Goal: Task Accomplishment & Management: Manage account settings

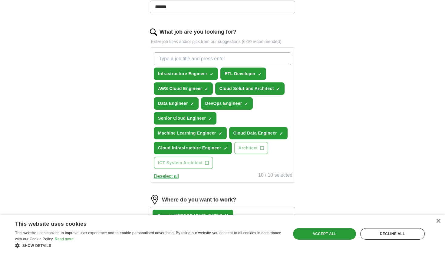
scroll to position [235, 0]
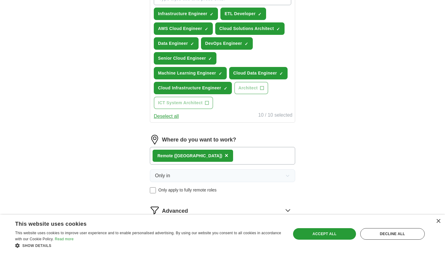
click at [225, 156] on span "×" at bounding box center [227, 155] width 4 height 7
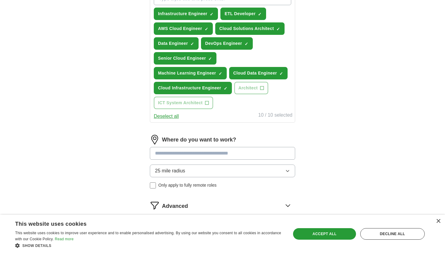
click at [185, 170] on span "25 mile radius" at bounding box center [170, 170] width 30 height 7
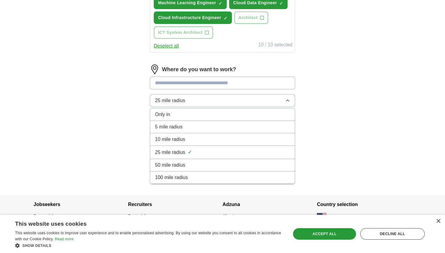
scroll to position [310, 0]
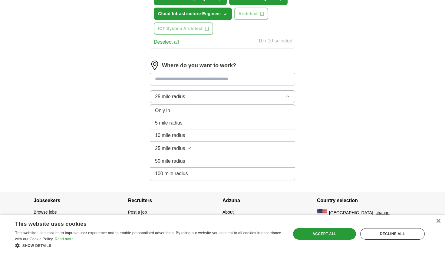
click at [182, 179] on li "100 mile radius" at bounding box center [222, 173] width 145 height 12
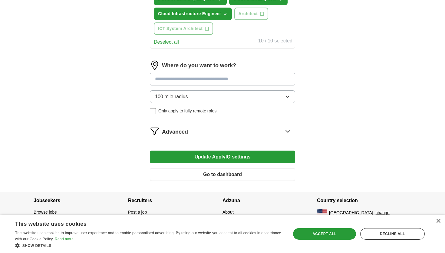
click at [172, 85] on input at bounding box center [222, 79] width 145 height 13
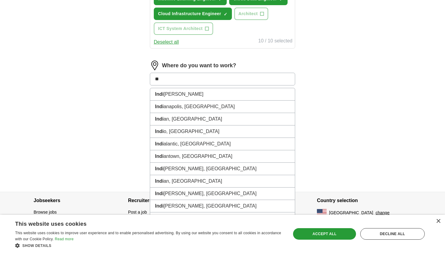
type input "*"
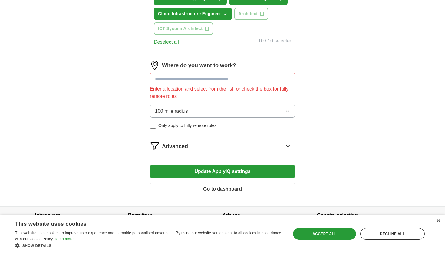
click at [166, 78] on input at bounding box center [222, 79] width 145 height 13
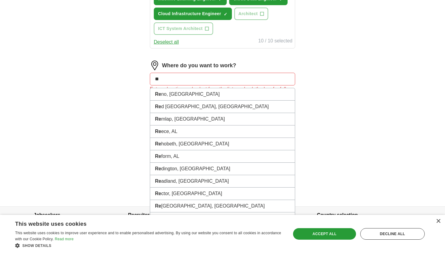
type input "*"
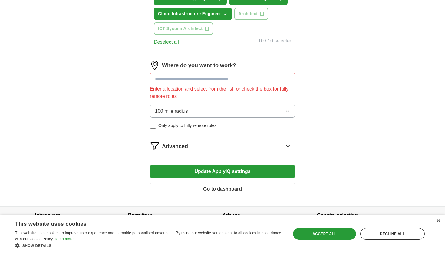
click at [191, 78] on input at bounding box center [222, 79] width 145 height 13
click at [183, 107] on span "100 mile radius" at bounding box center [171, 110] width 33 height 7
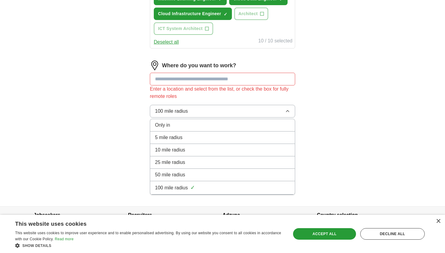
click at [167, 123] on span "Only in" at bounding box center [162, 124] width 15 height 7
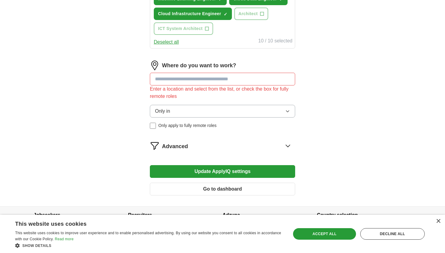
click at [178, 87] on div "Enter a location and select from the list, or check the box for fully remote ro…" at bounding box center [222, 92] width 145 height 15
click at [168, 78] on input at bounding box center [222, 79] width 145 height 13
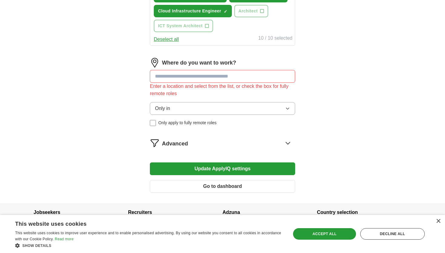
scroll to position [315, 0]
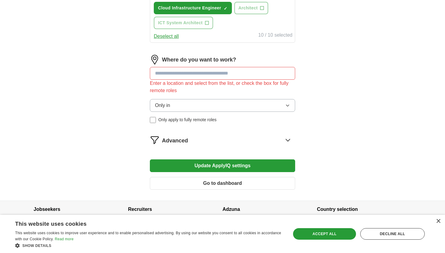
click at [172, 141] on span "Advanced" at bounding box center [175, 141] width 26 height 8
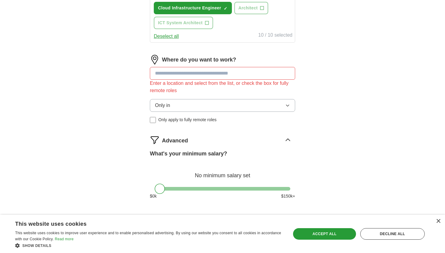
click at [172, 141] on span "Advanced" at bounding box center [175, 141] width 26 height 8
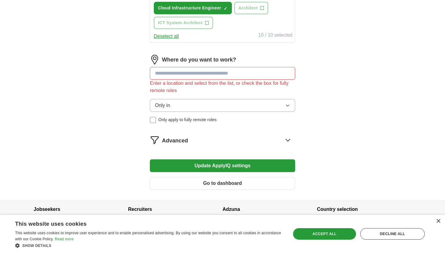
click at [205, 59] on label "Where do you want to work?" at bounding box center [199, 60] width 74 height 8
click at [184, 70] on input at bounding box center [222, 73] width 145 height 13
type input "***"
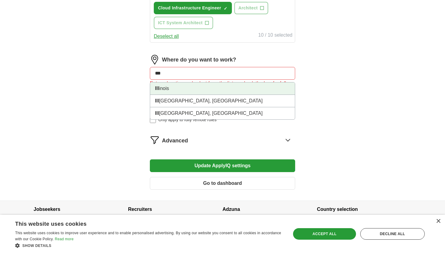
click at [185, 91] on li "Ill inois" at bounding box center [222, 88] width 145 height 12
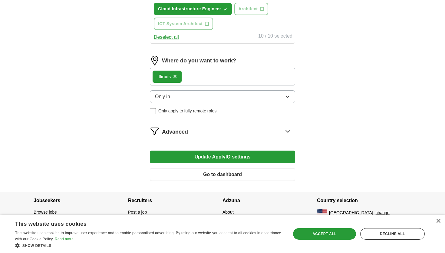
click at [174, 76] on span "×" at bounding box center [175, 76] width 4 height 7
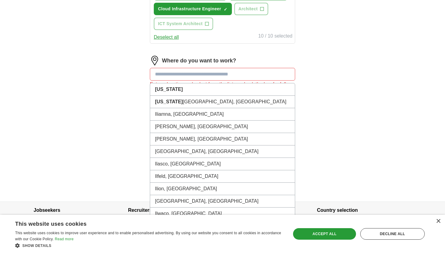
click at [173, 76] on input at bounding box center [222, 74] width 145 height 13
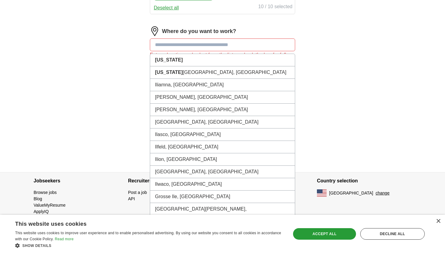
click at [175, 44] on input at bounding box center [222, 44] width 145 height 13
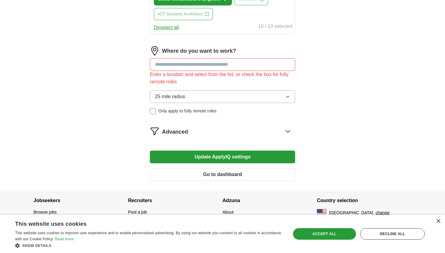
click at [167, 104] on div "25 mile radius Only apply to fully remote roles" at bounding box center [222, 102] width 145 height 24
click at [165, 98] on span "25 mile radius" at bounding box center [170, 96] width 30 height 7
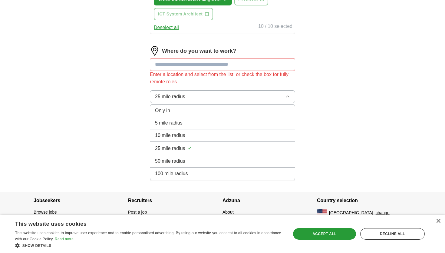
click at [169, 117] on li "5 mile radius" at bounding box center [222, 123] width 145 height 12
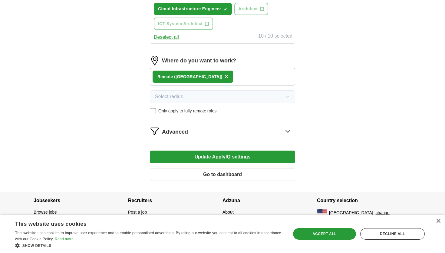
scroll to position [315, 0]
click at [195, 156] on button "Update ApplyIQ settings" at bounding box center [222, 156] width 145 height 13
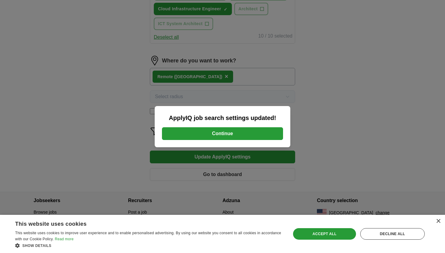
click at [185, 136] on button "Continue" at bounding box center [222, 133] width 121 height 13
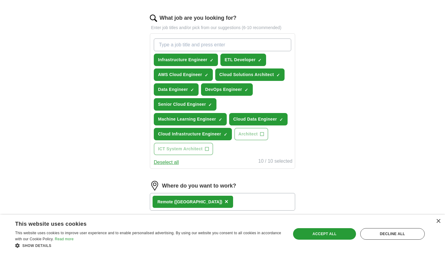
scroll to position [188, 0]
